Goal: Information Seeking & Learning: Learn about a topic

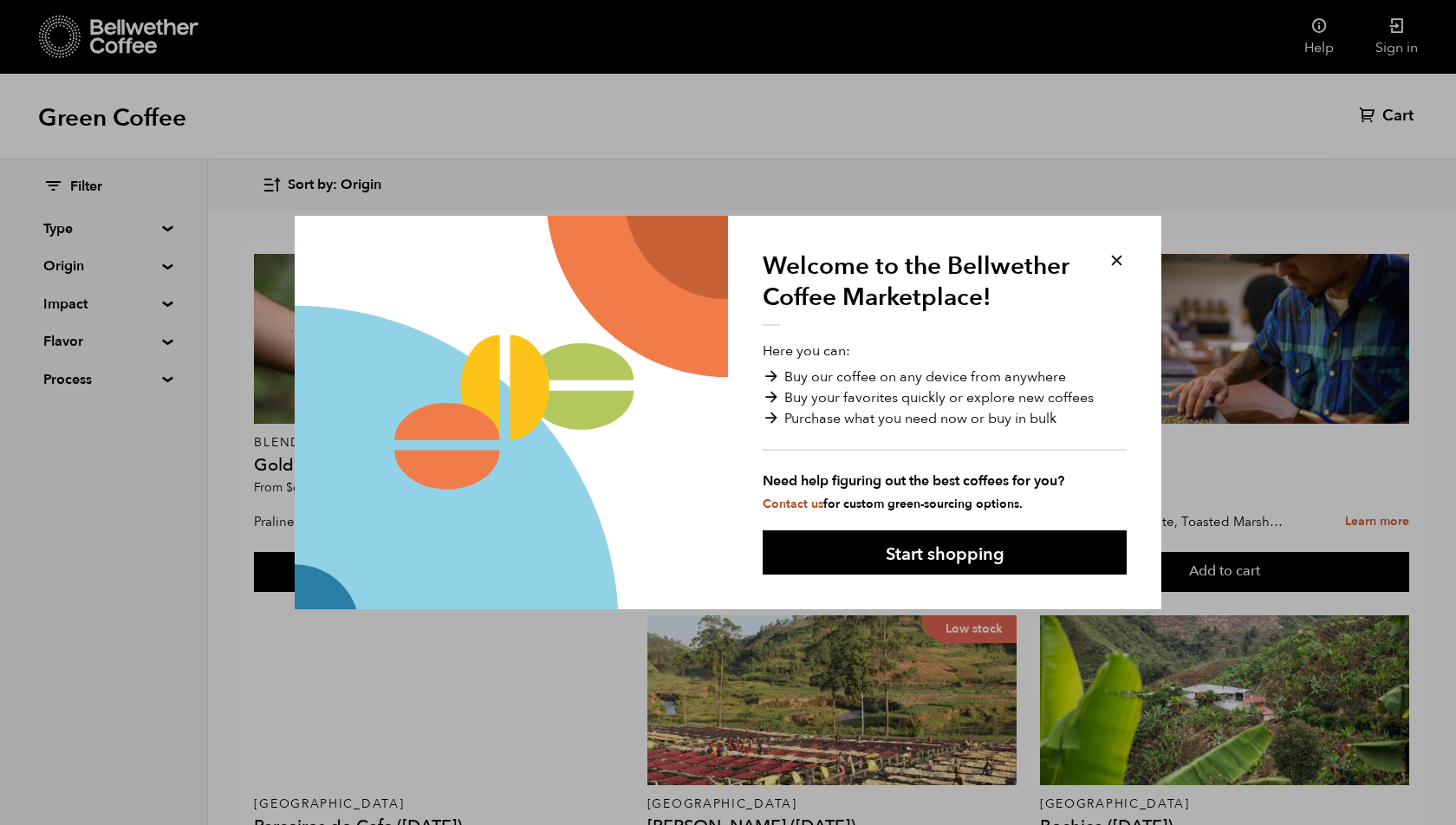
click at [1118, 260] on button at bounding box center [1117, 260] width 20 height 20
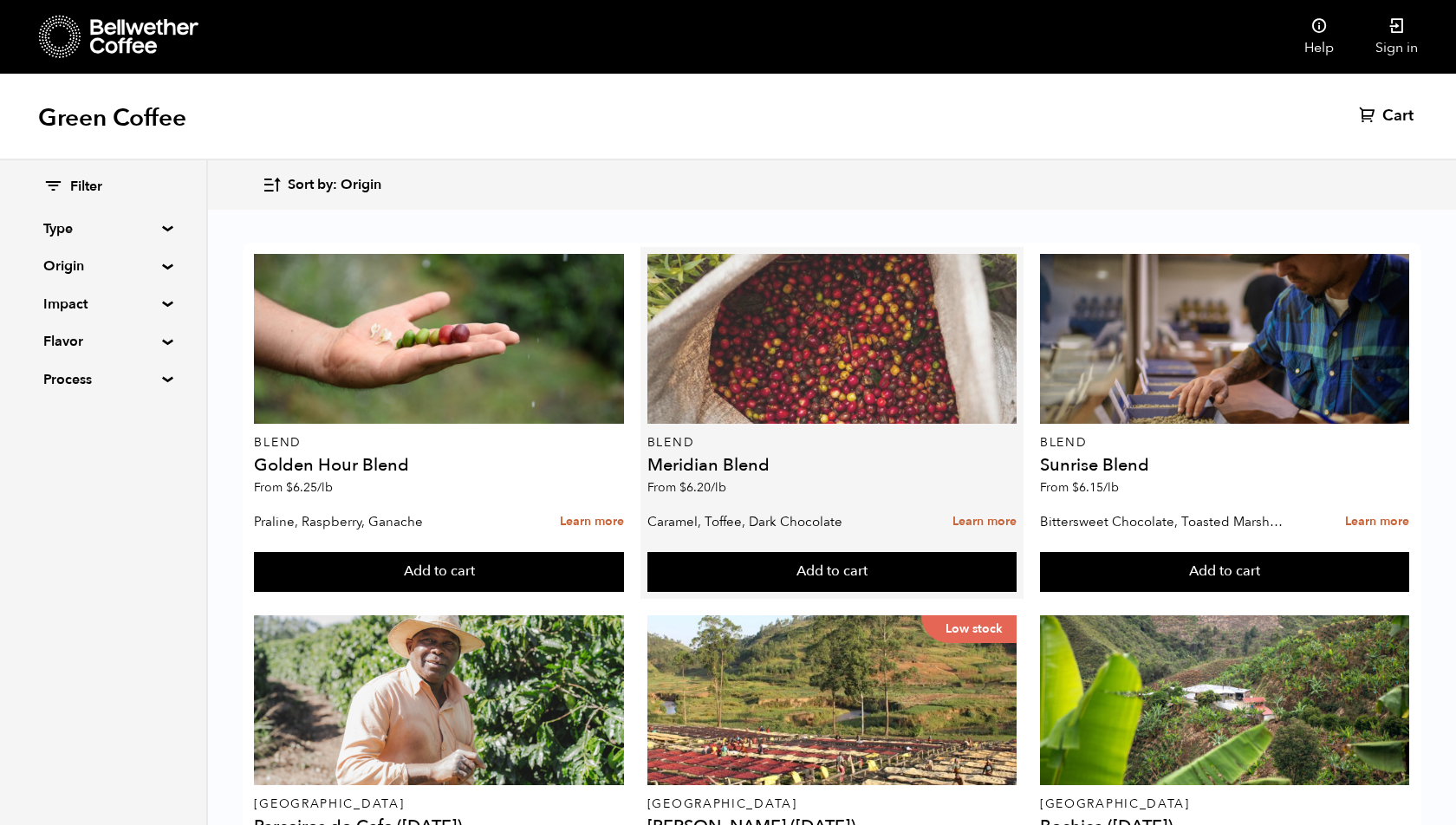
click at [819, 385] on div at bounding box center [832, 338] width 370 height 170
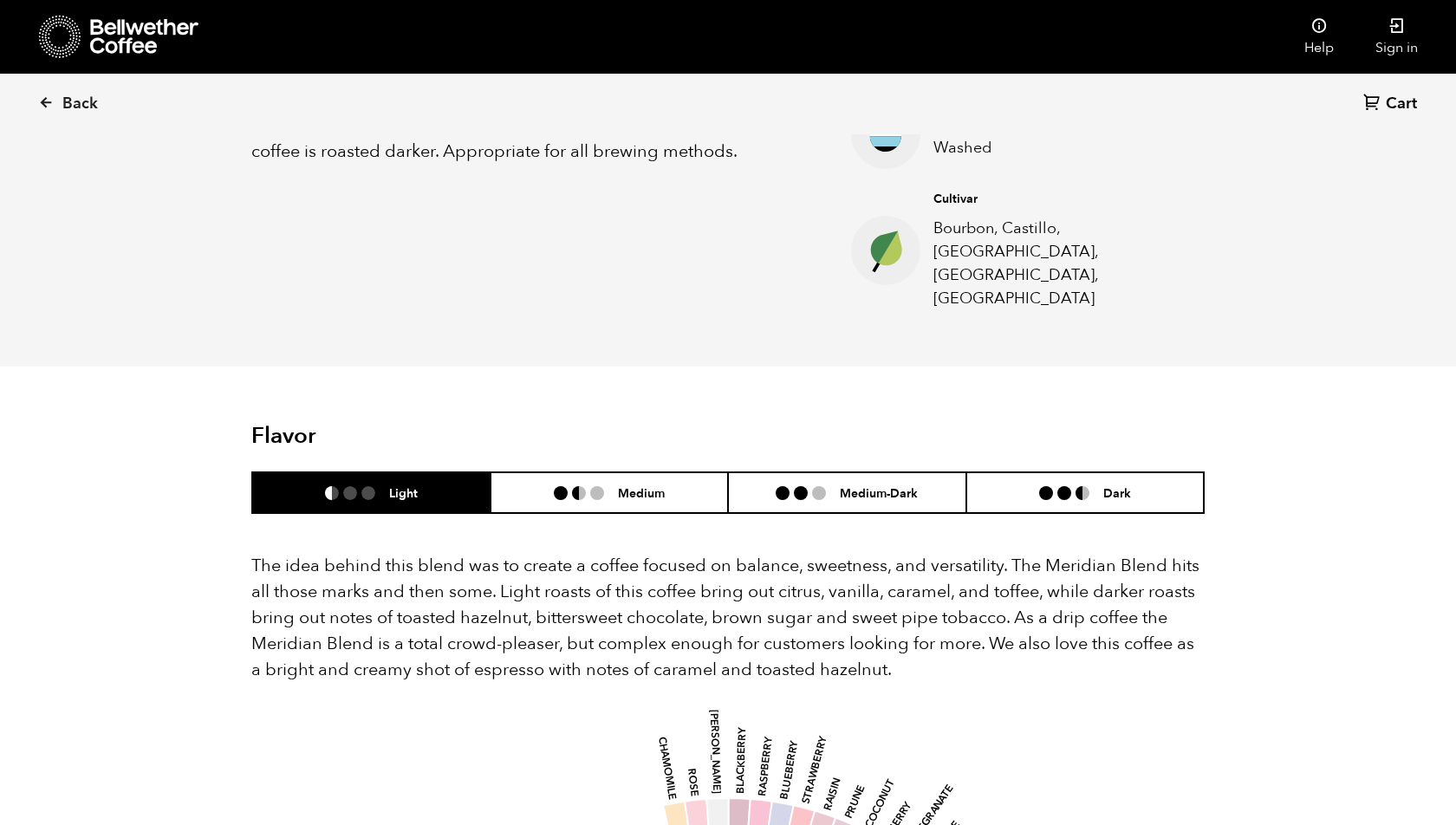
scroll to position [742, 0]
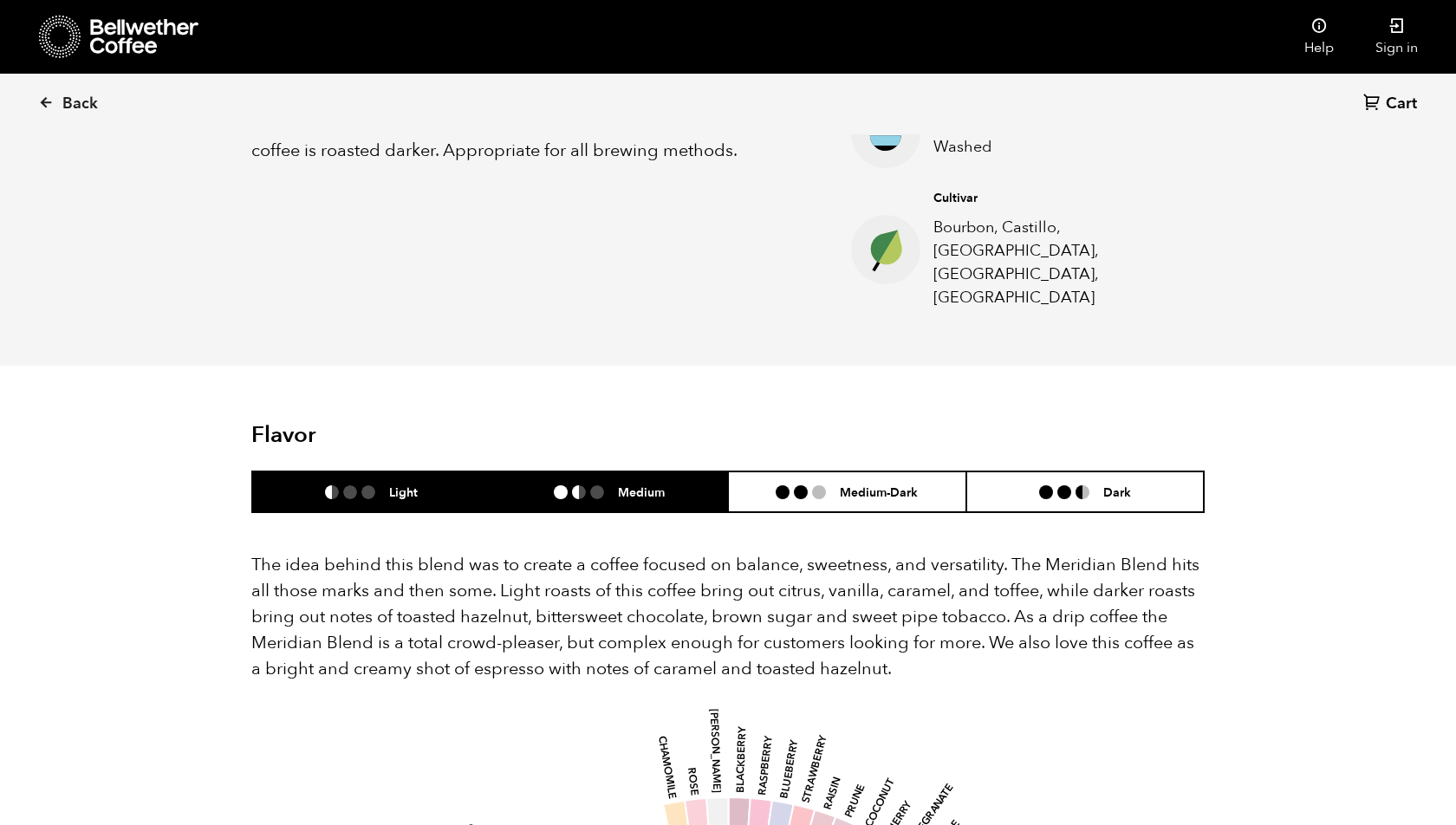
click at [650, 485] on h6 "Medium" at bounding box center [642, 491] width 47 height 15
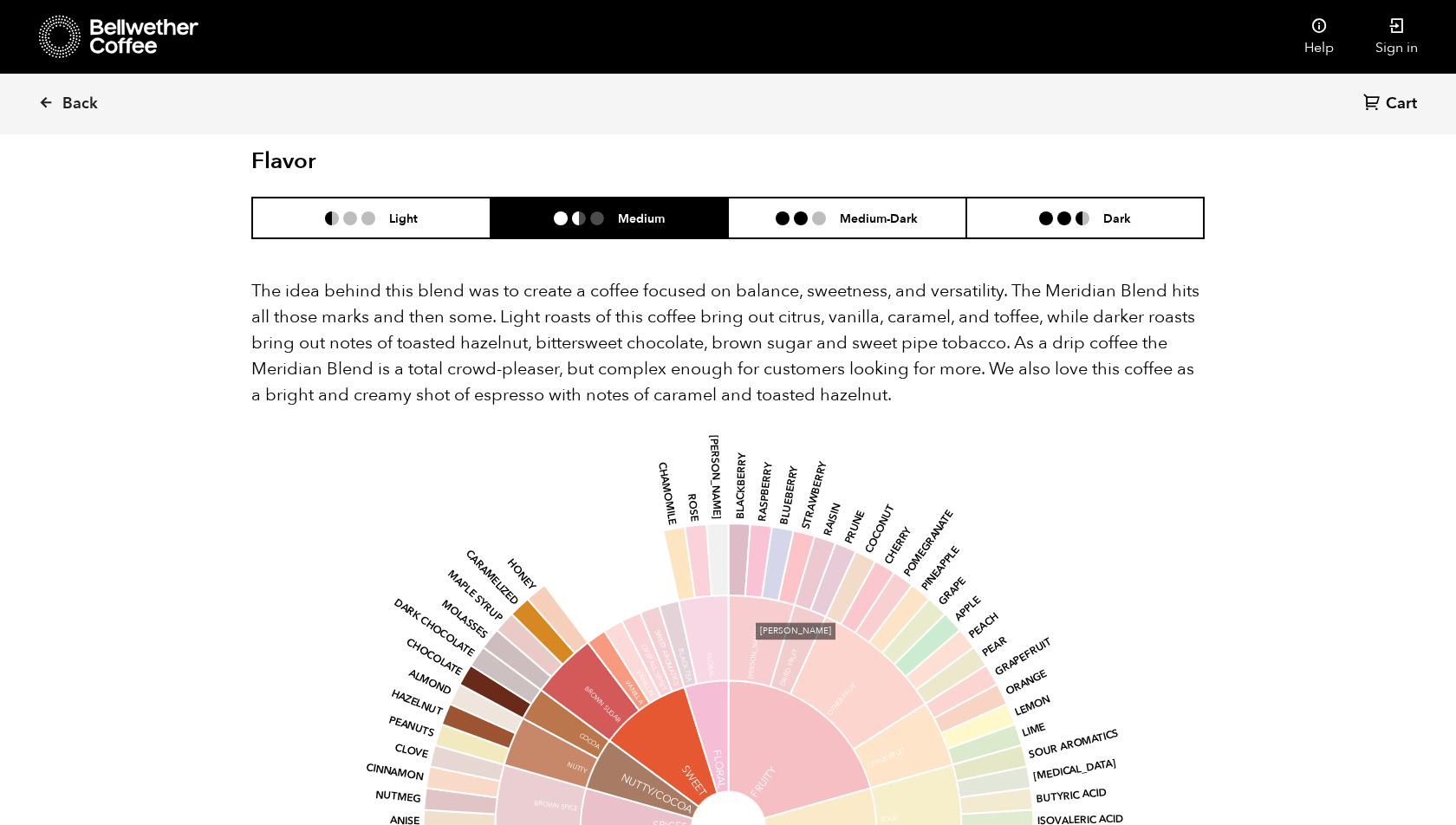
scroll to position [1015, 0]
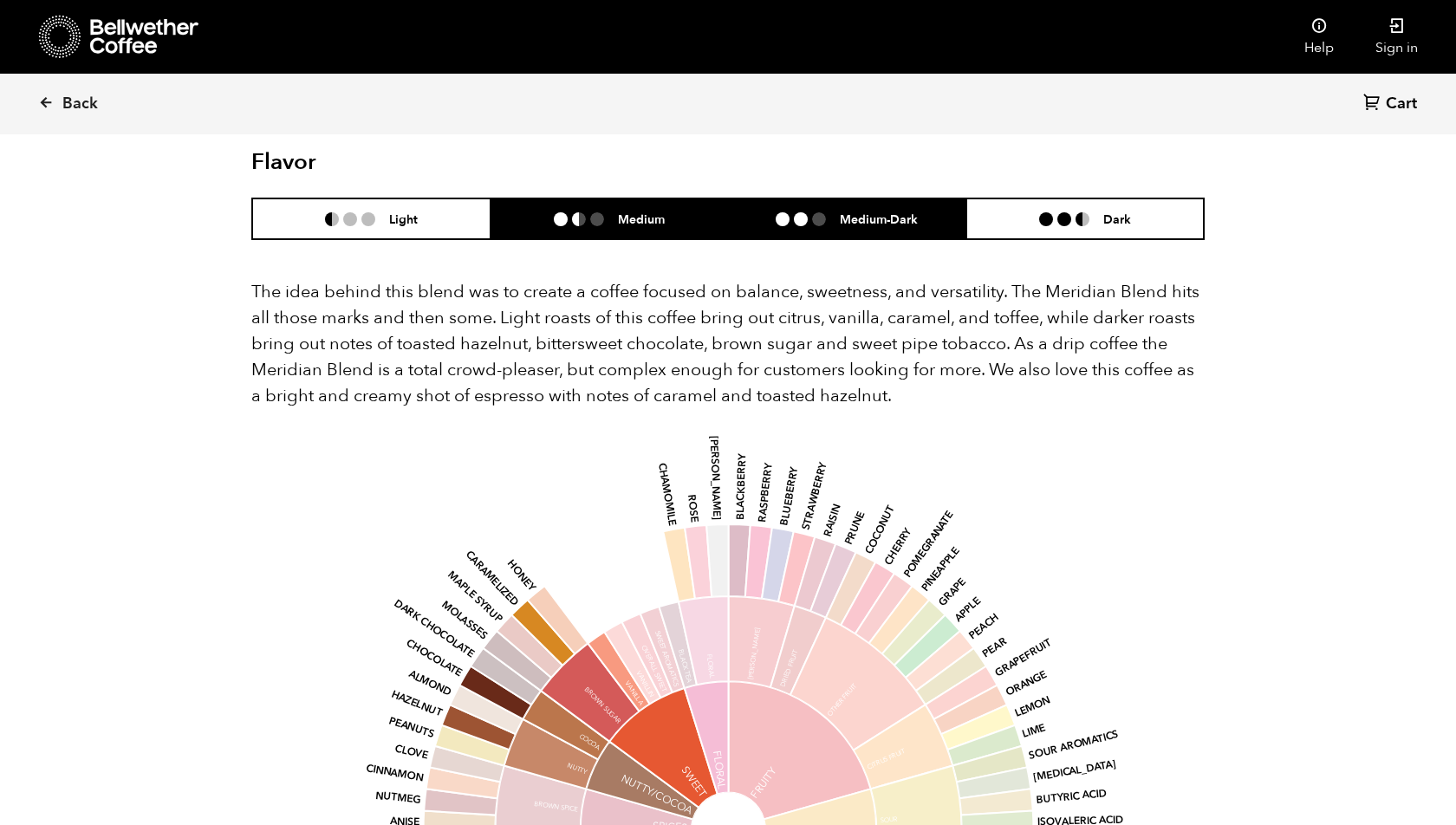
click at [856, 212] on h6 "Medium-Dark" at bounding box center [879, 218] width 78 height 15
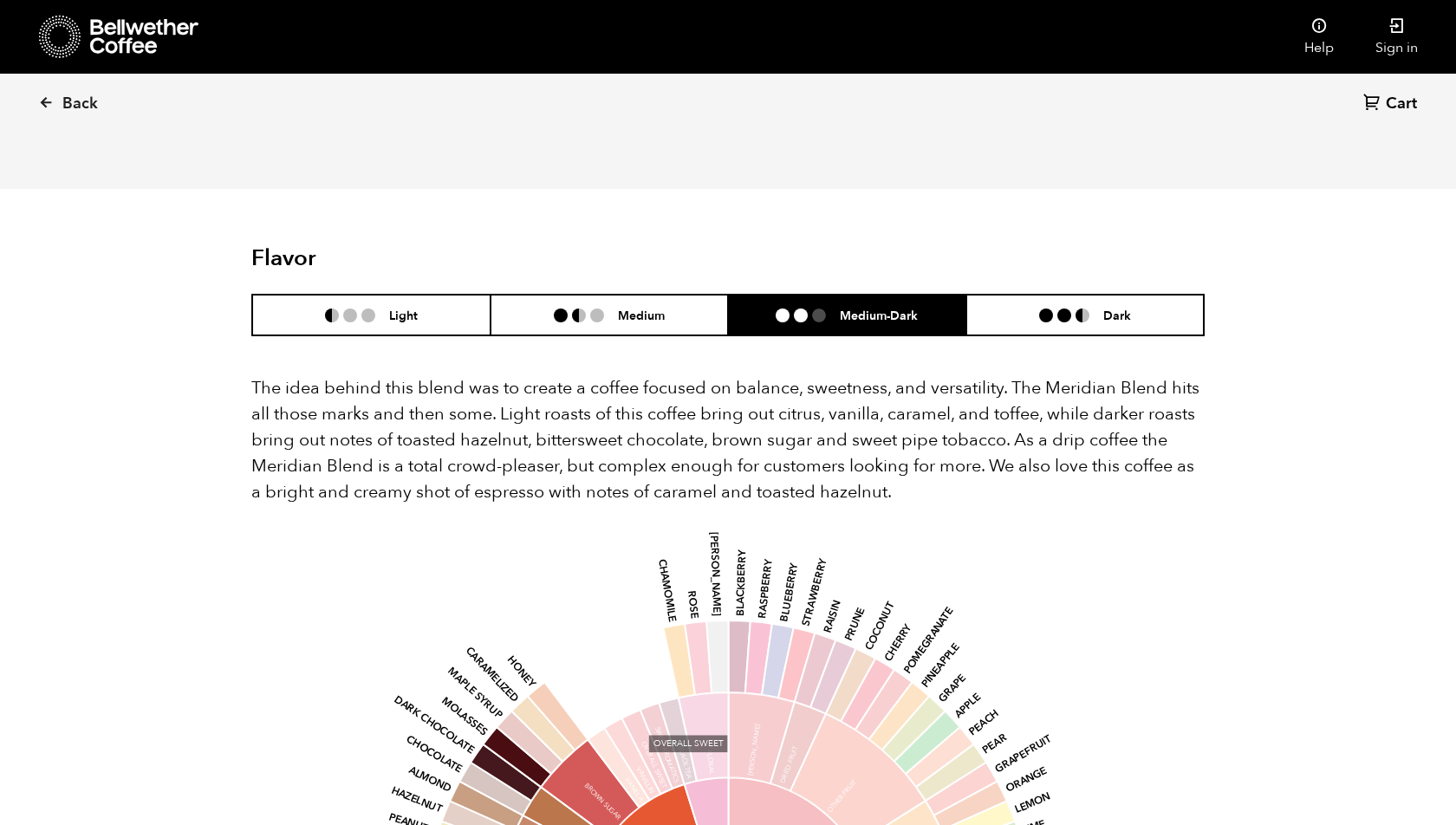
scroll to position [892, 0]
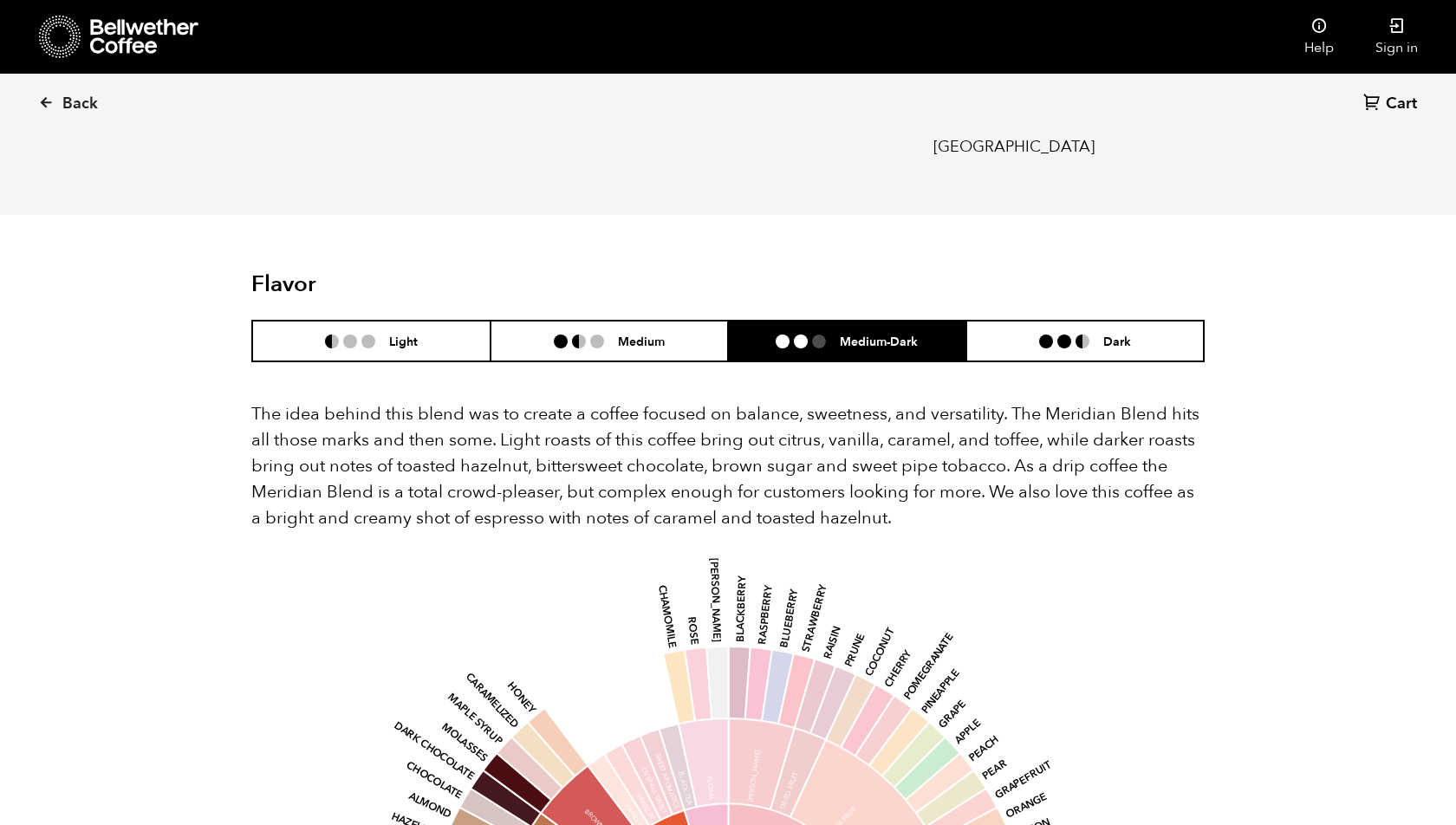
click at [1135, 362] on div "The idea behind this blend was to create a coffee focused on balance, sweetness…" at bounding box center [728, 841] width 954 height 958
click at [1140, 321] on li "Dark" at bounding box center [1085, 341] width 238 height 41
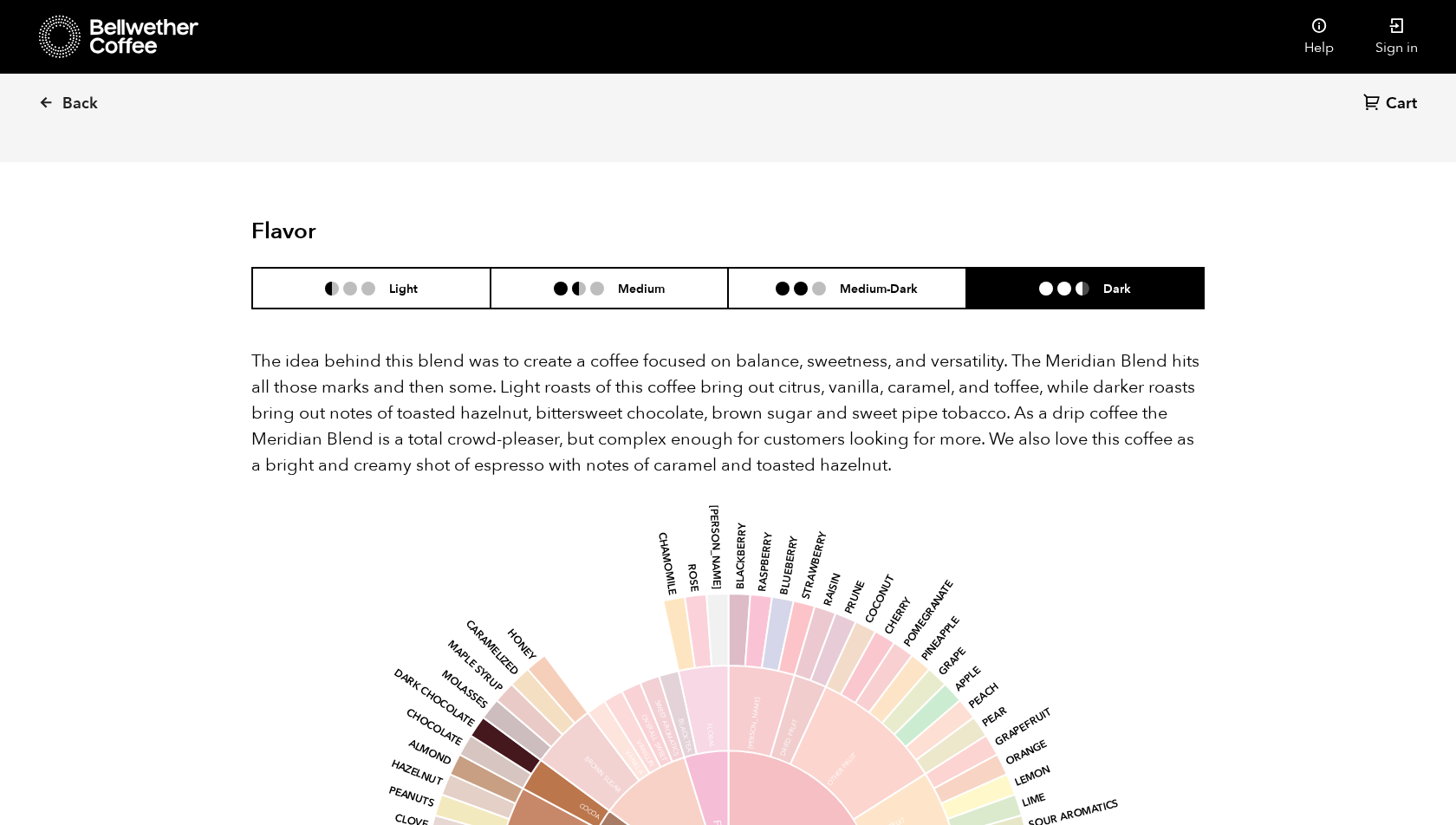
scroll to position [913, 0]
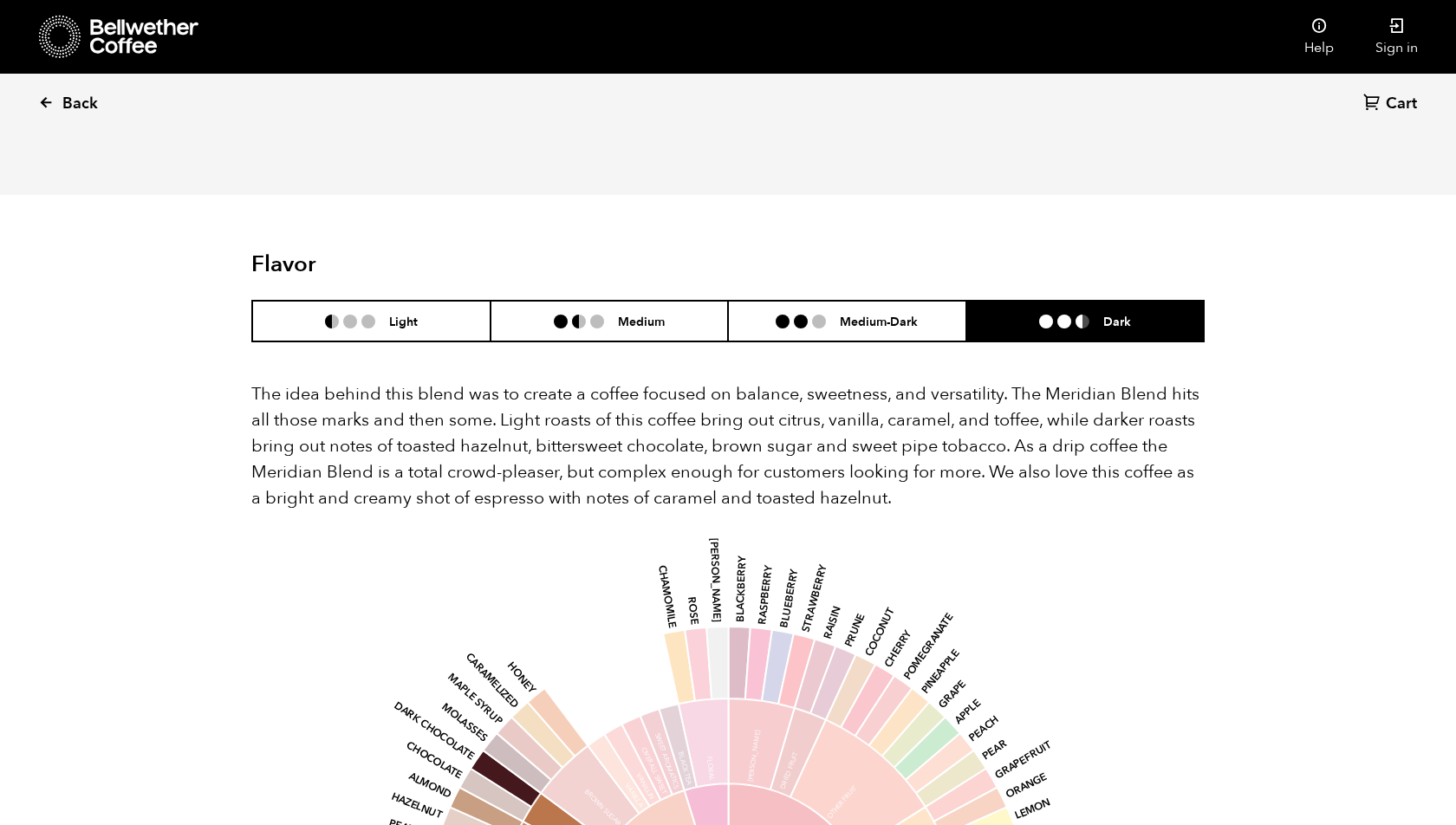
click at [51, 105] on icon at bounding box center [46, 102] width 16 height 16
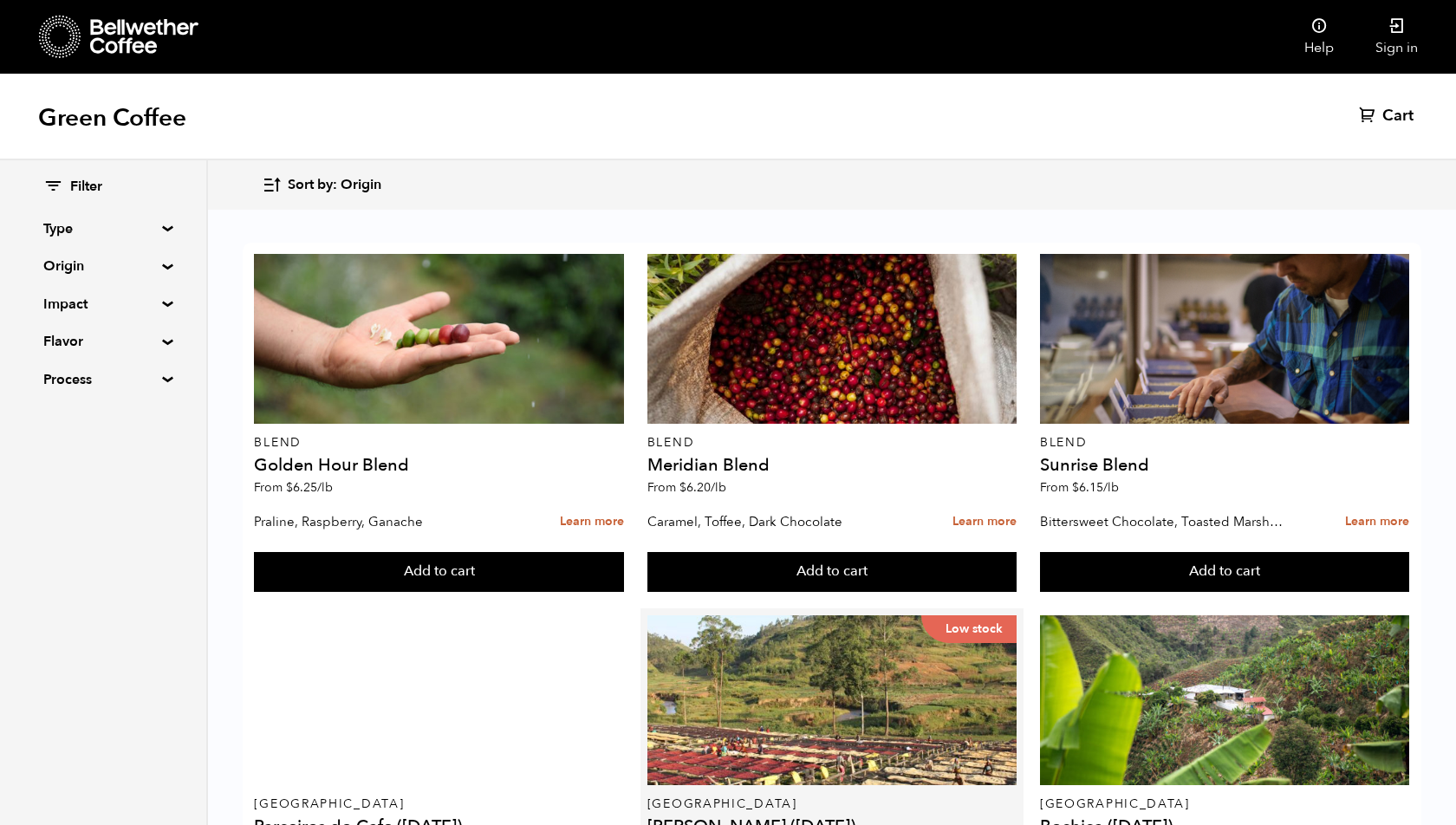
scroll to position [863, 0]
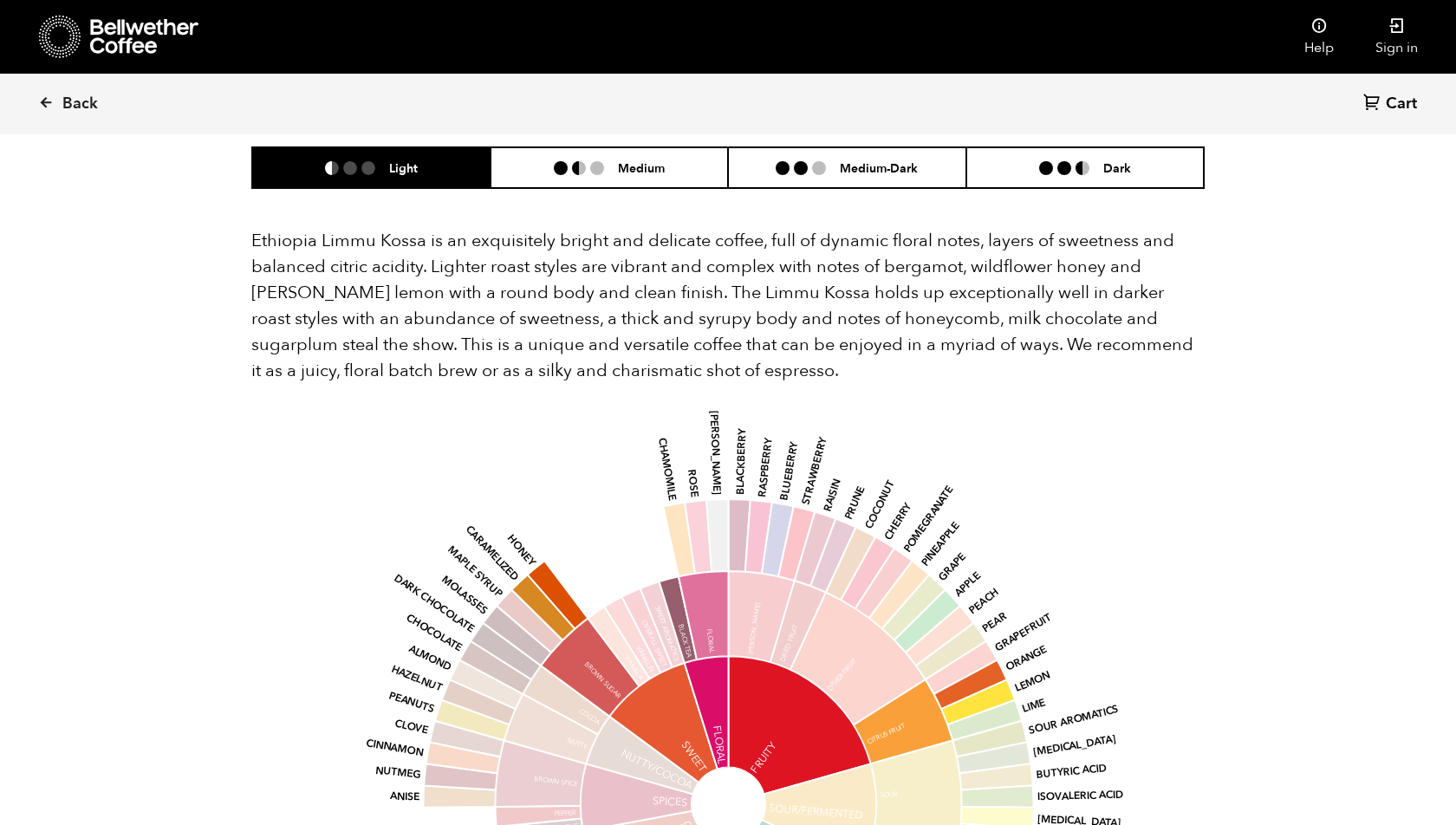
scroll to position [1366, 0]
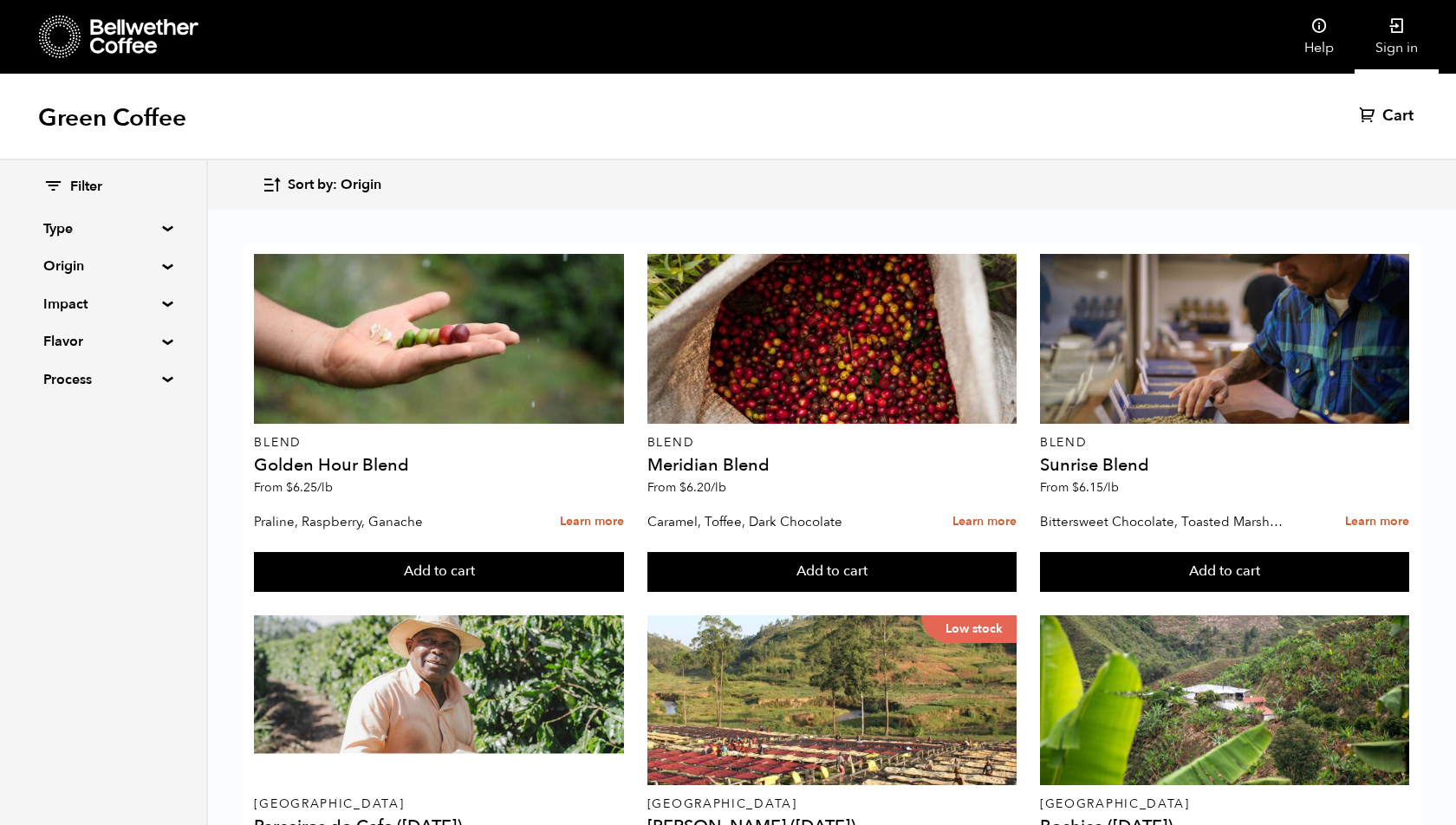
click at [1410, 17] on link "Sign in" at bounding box center [1397, 37] width 84 height 74
